Goal: Information Seeking & Learning: Check status

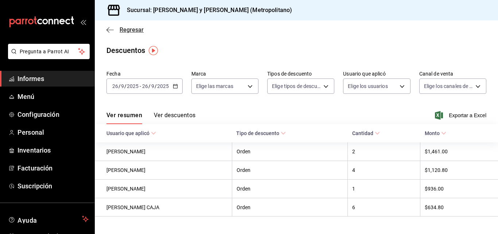
click at [111, 30] on icon "button" at bounding box center [109, 30] width 7 height 0
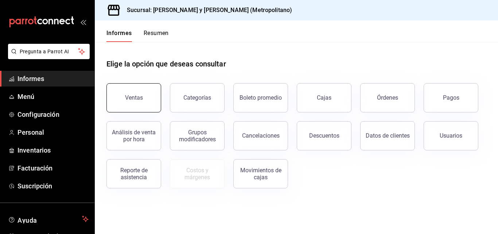
click at [145, 112] on div "Ventas Categorías Boleto promedio Cajas Órdenes Pagos Análisis de venta por hor…" at bounding box center [292, 131] width 389 height 114
click at [148, 90] on button "Ventas" at bounding box center [133, 97] width 55 height 29
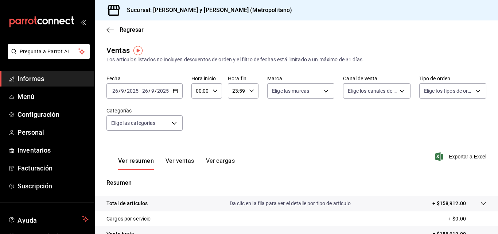
click at [181, 90] on div "[DATE] [DATE] - [DATE] [DATE]" at bounding box center [144, 90] width 76 height 15
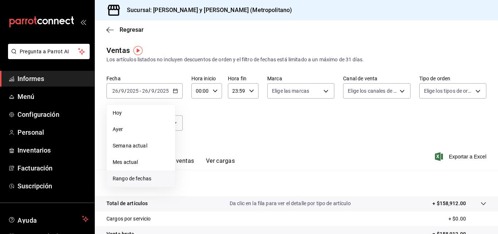
click at [124, 177] on font "Rango de fechas" at bounding box center [132, 178] width 39 height 6
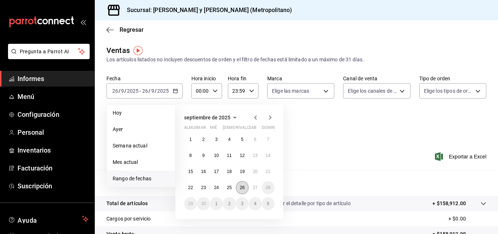
click at [243, 189] on font "26" at bounding box center [242, 187] width 5 height 5
drag, startPoint x: 251, startPoint y: 186, endPoint x: 254, endPoint y: 179, distance: 7.7
click at [251, 186] on button "27" at bounding box center [255, 187] width 13 height 13
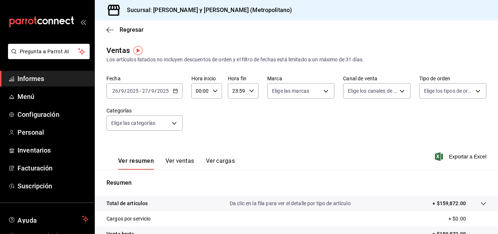
click at [216, 92] on icon "button" at bounding box center [215, 90] width 5 height 5
click at [197, 108] on font "04" at bounding box center [199, 107] width 6 height 6
type input "04:00"
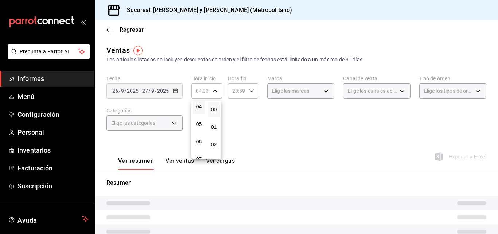
click at [250, 89] on div at bounding box center [249, 117] width 498 height 234
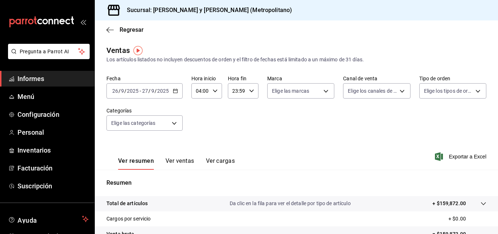
click at [249, 92] on icon "button" at bounding box center [251, 90] width 5 height 5
drag, startPoint x: 234, startPoint y: 127, endPoint x: 259, endPoint y: 127, distance: 25.2
click at [234, 127] on font "03" at bounding box center [235, 128] width 6 height 6
type input "03:59"
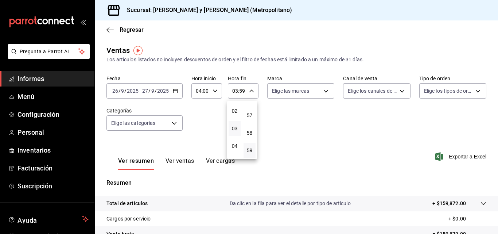
click at [327, 127] on div at bounding box center [249, 117] width 498 height 234
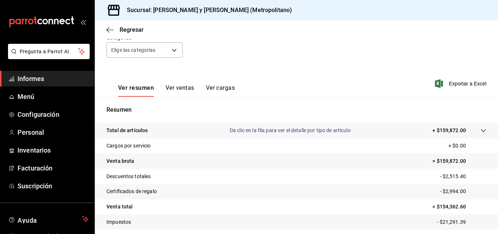
click at [471, 133] on div at bounding box center [476, 131] width 20 height 8
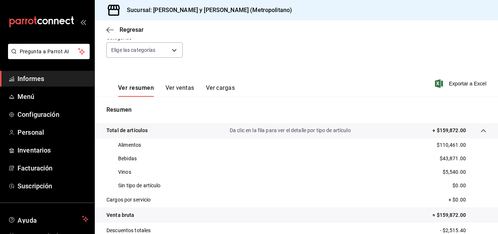
scroll to position [109, 0]
